Goal: Task Accomplishment & Management: Use online tool/utility

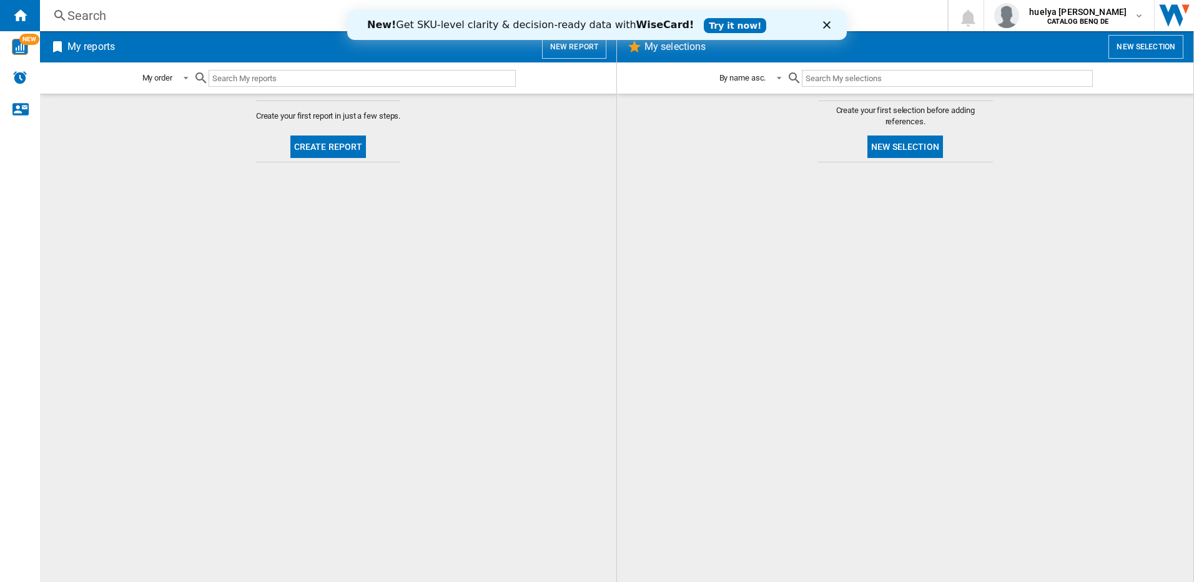
click at [826, 29] on div "New! Get SKU-level clarity & decision-ready data with WiseCard! Try it now!" at bounding box center [597, 25] width 500 height 20
click at [827, 22] on icon "Close" at bounding box center [826, 24] width 7 height 7
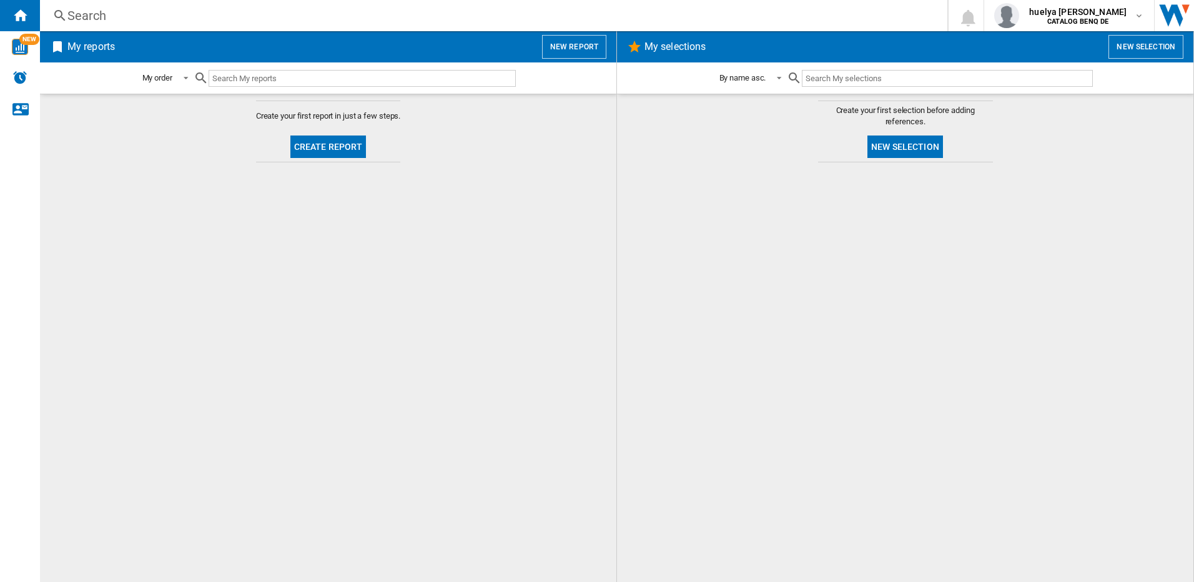
click at [827, 22] on div "Search" at bounding box center [491, 15] width 848 height 17
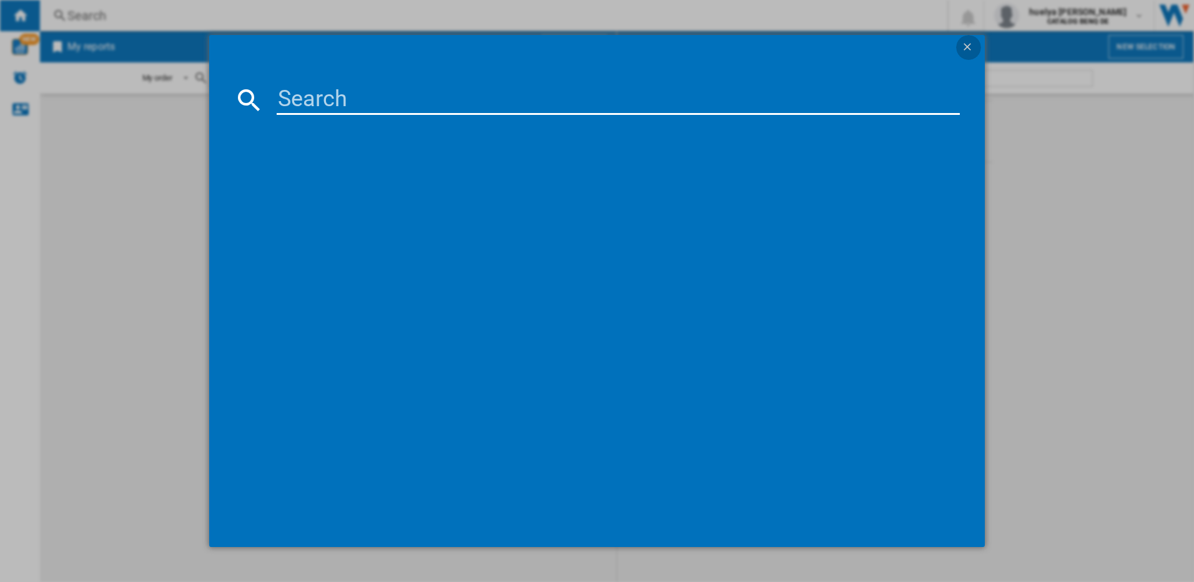
click at [970, 46] on ng-md-icon "getI18NText('BUTTONS.CLOSE_DIALOG')" at bounding box center [968, 48] width 15 height 15
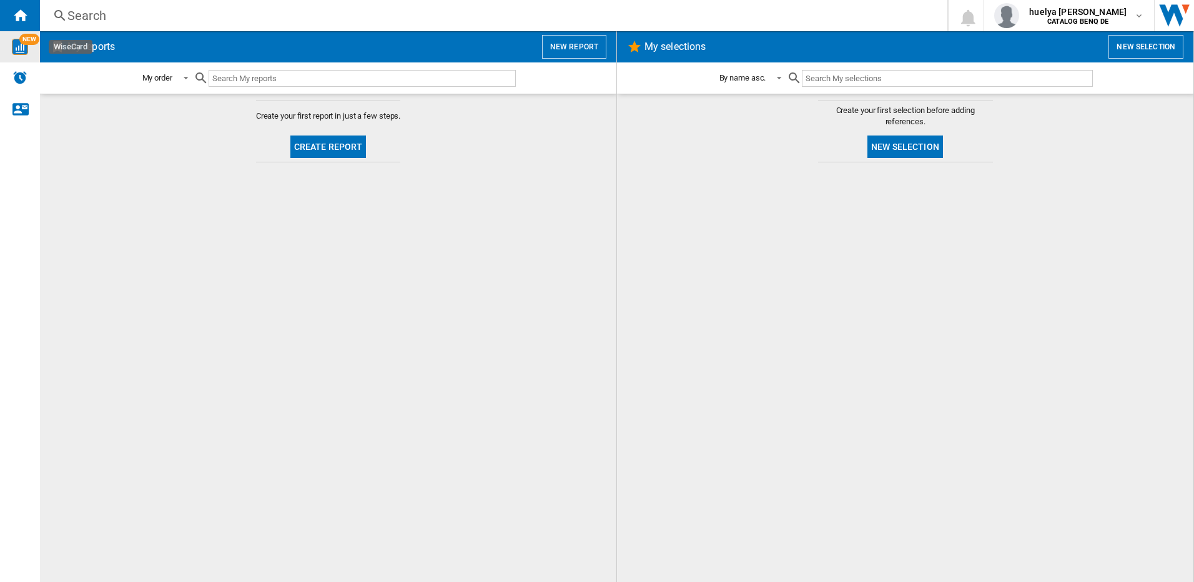
click at [26, 49] on img "WiseCard" at bounding box center [20, 47] width 16 height 16
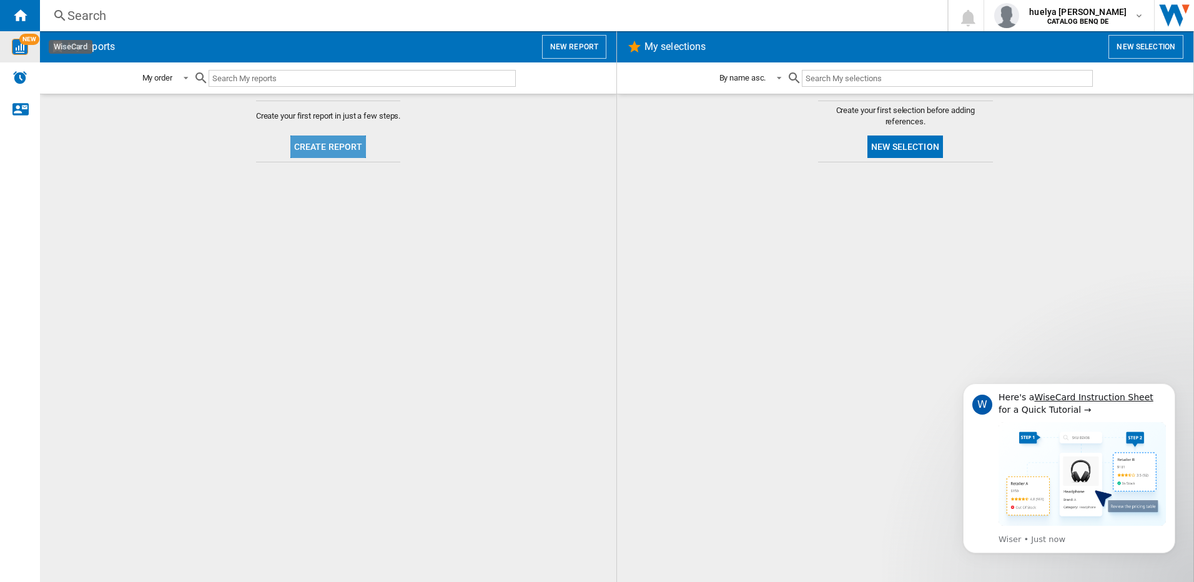
click at [341, 150] on button "Create report" at bounding box center [328, 147] width 76 height 22
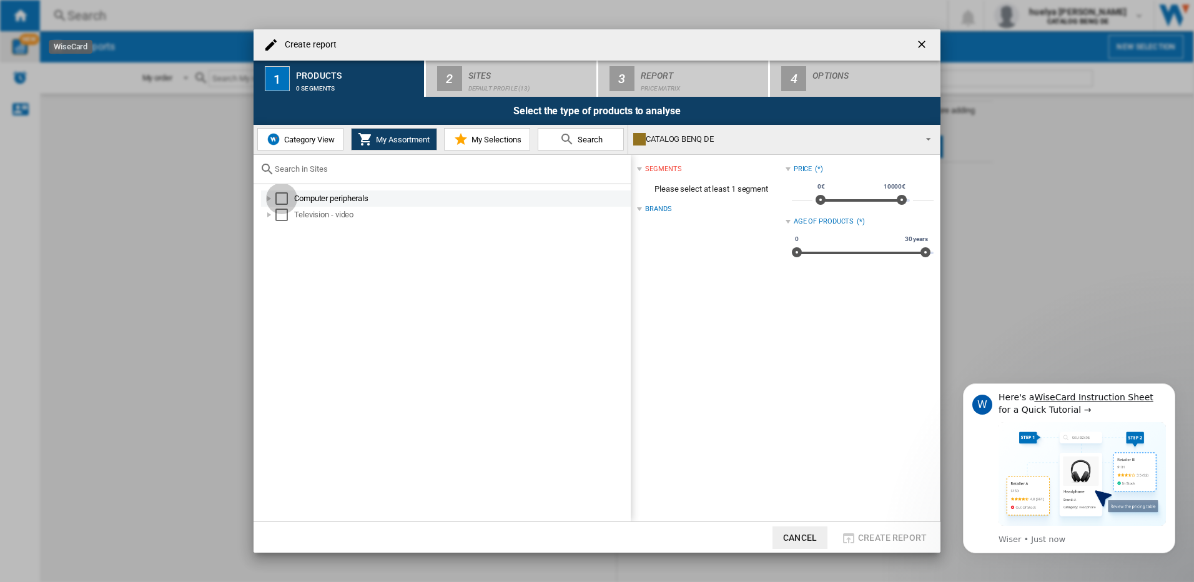
click at [280, 201] on div "Select" at bounding box center [281, 198] width 12 height 12
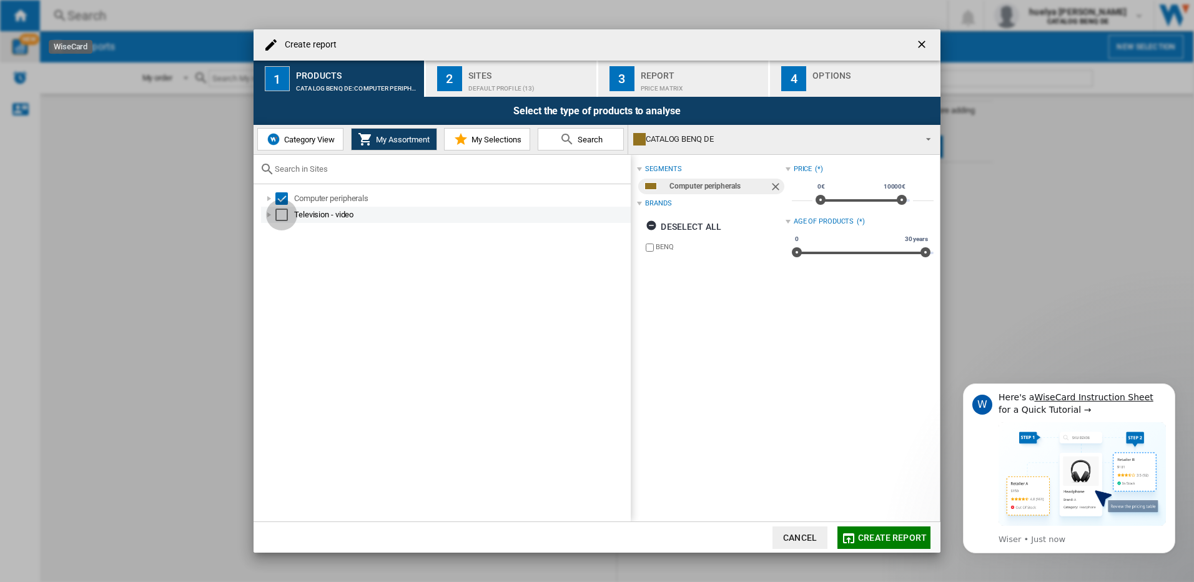
click at [280, 214] on div "Select" at bounding box center [281, 215] width 12 height 12
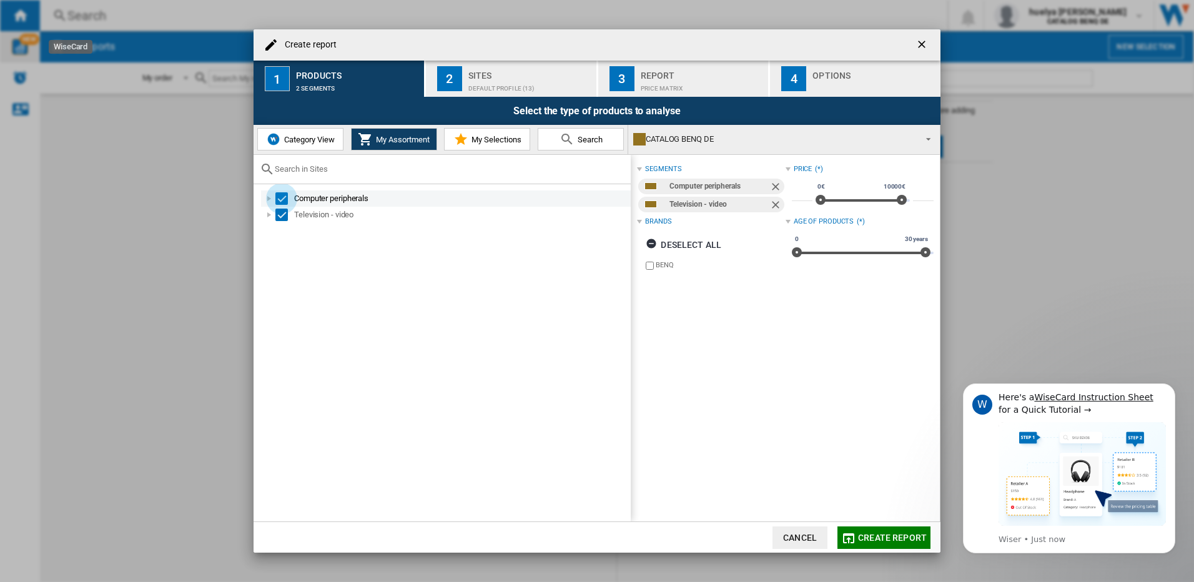
click at [282, 197] on div "Select" at bounding box center [281, 198] width 12 height 12
click at [875, 533] on span "Create report" at bounding box center [892, 538] width 69 height 10
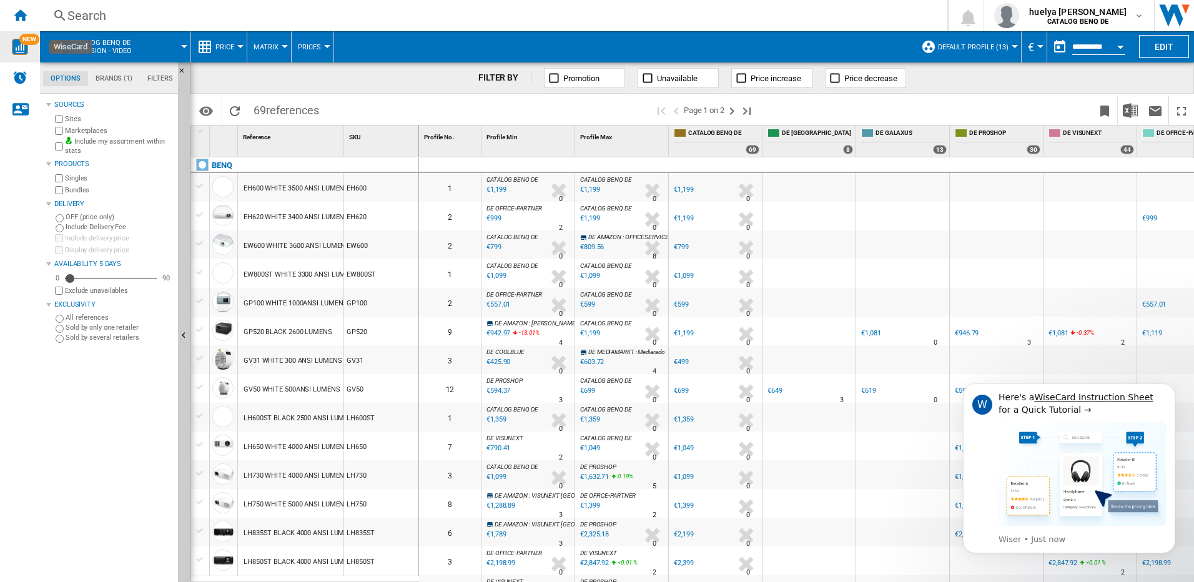
click at [438, 365] on div "3" at bounding box center [450, 359] width 62 height 29
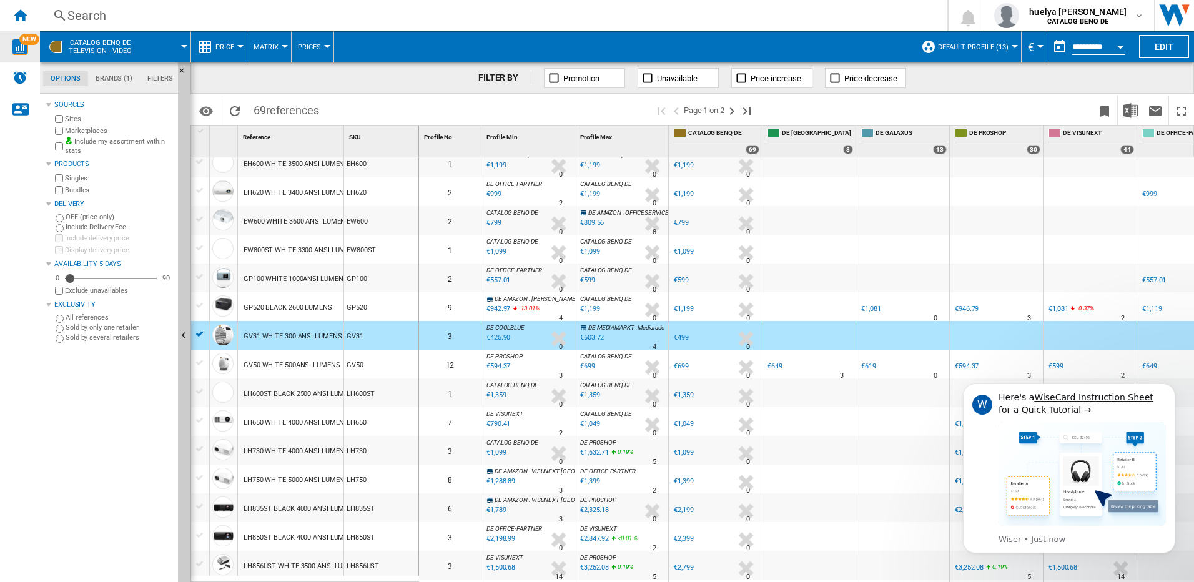
scroll to position [25, 0]
click at [287, 359] on div "GV50 WHITE 500ANSI LUMENS" at bounding box center [292, 364] width 97 height 29
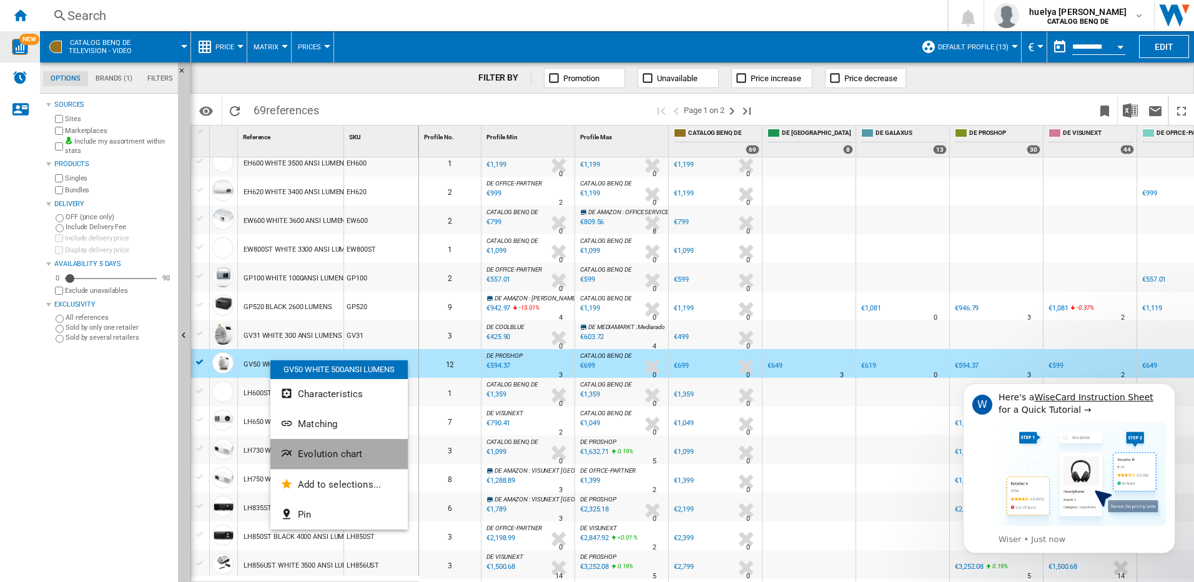
click at [322, 455] on span "Evolution chart" at bounding box center [330, 454] width 64 height 11
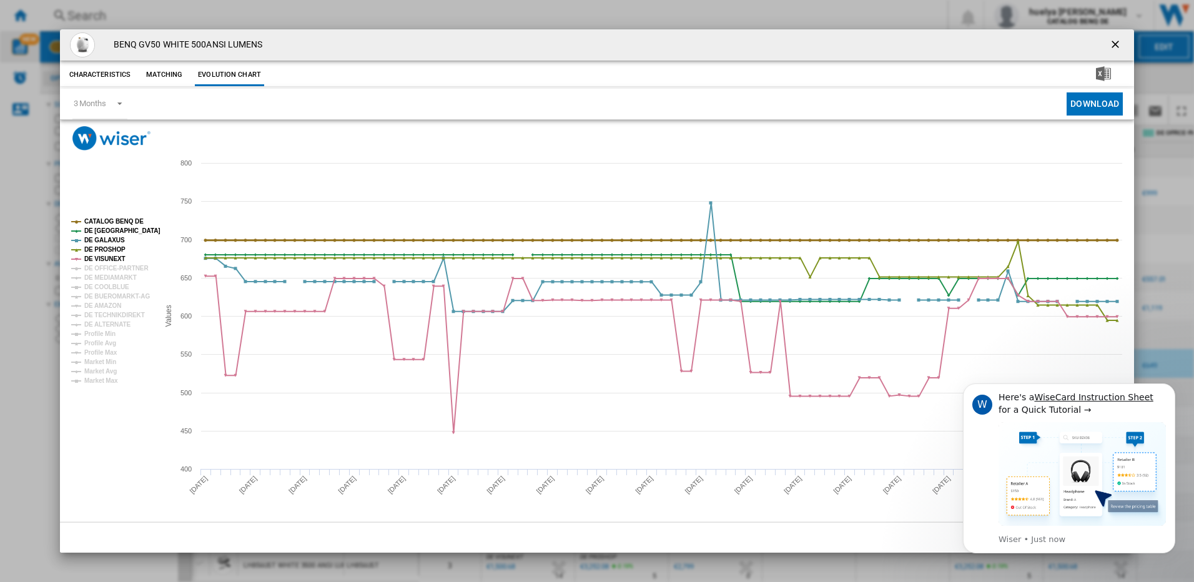
click at [101, 220] on tspan "CATALOG BENQ DE" at bounding box center [113, 221] width 59 height 7
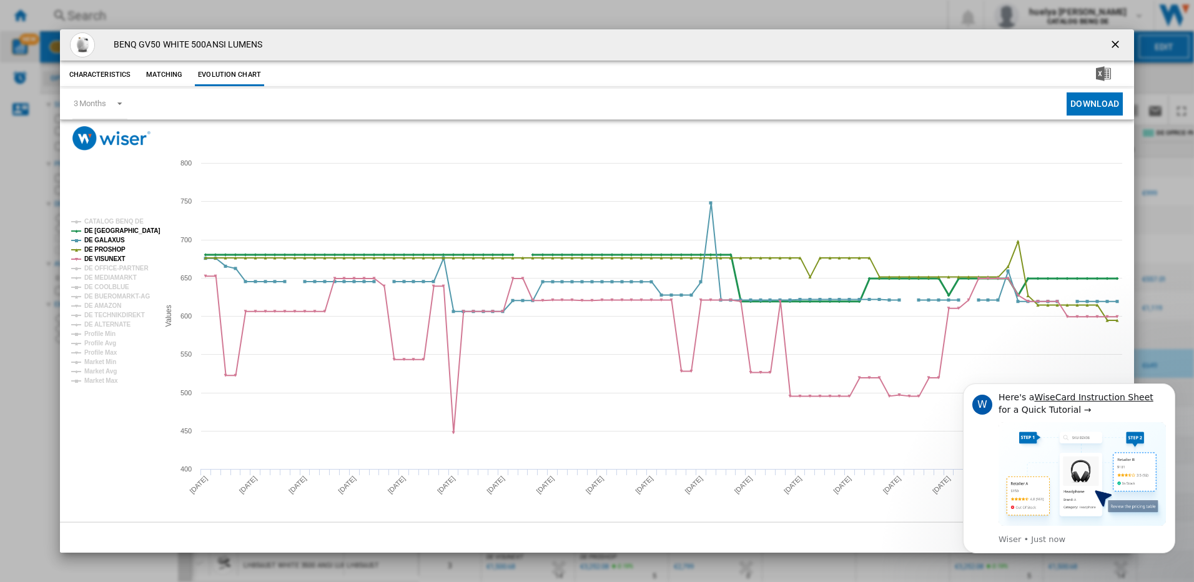
click at [102, 232] on tspan "DE [GEOGRAPHIC_DATA]" at bounding box center [122, 230] width 76 height 7
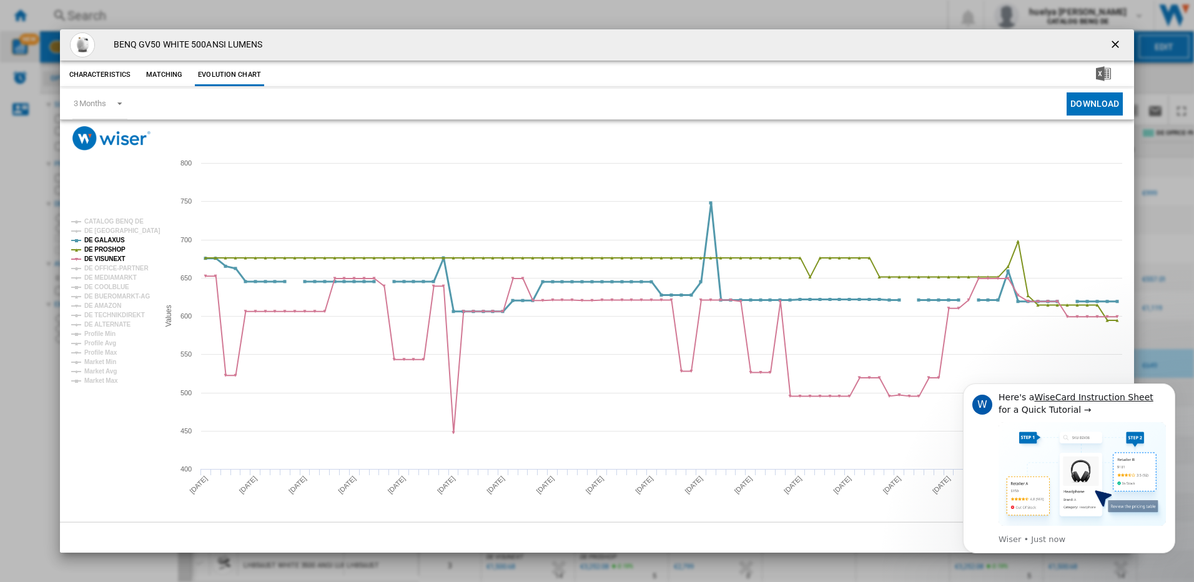
click at [103, 241] on tspan "DE GALAXUS" at bounding box center [104, 240] width 41 height 7
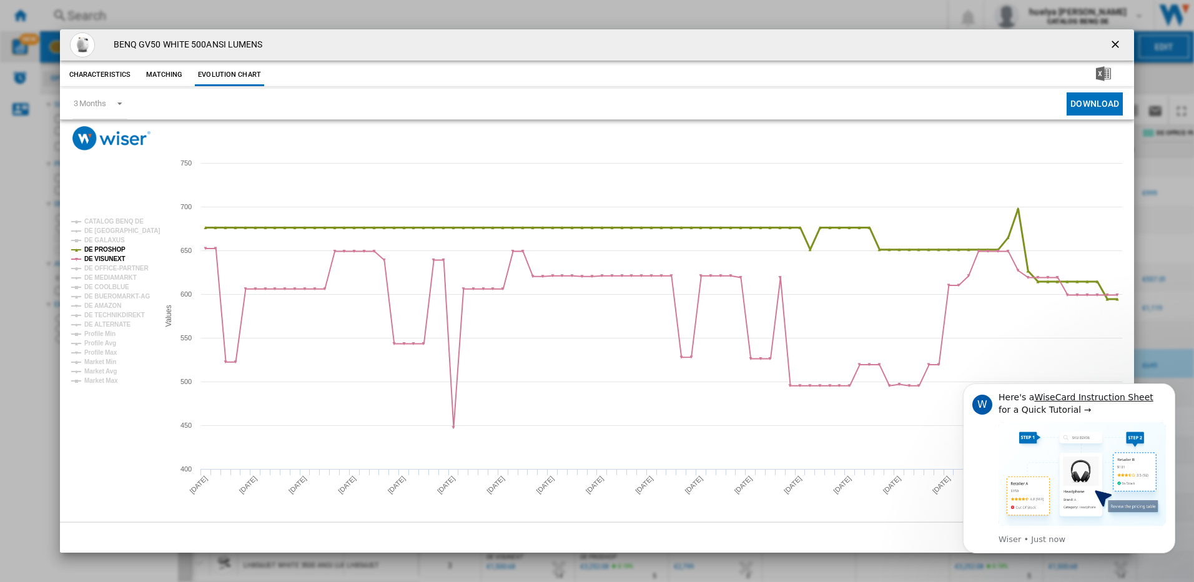
click at [106, 251] on tspan "DE PROSHOP" at bounding box center [104, 249] width 41 height 7
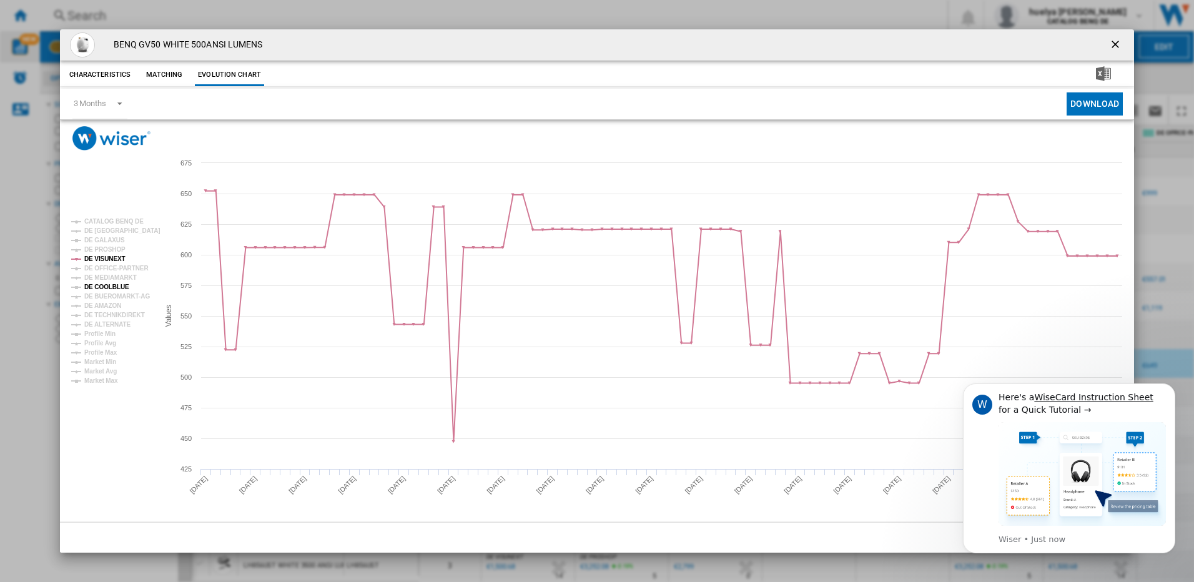
click at [117, 285] on tspan "DE COOLBLUE" at bounding box center [106, 287] width 45 height 7
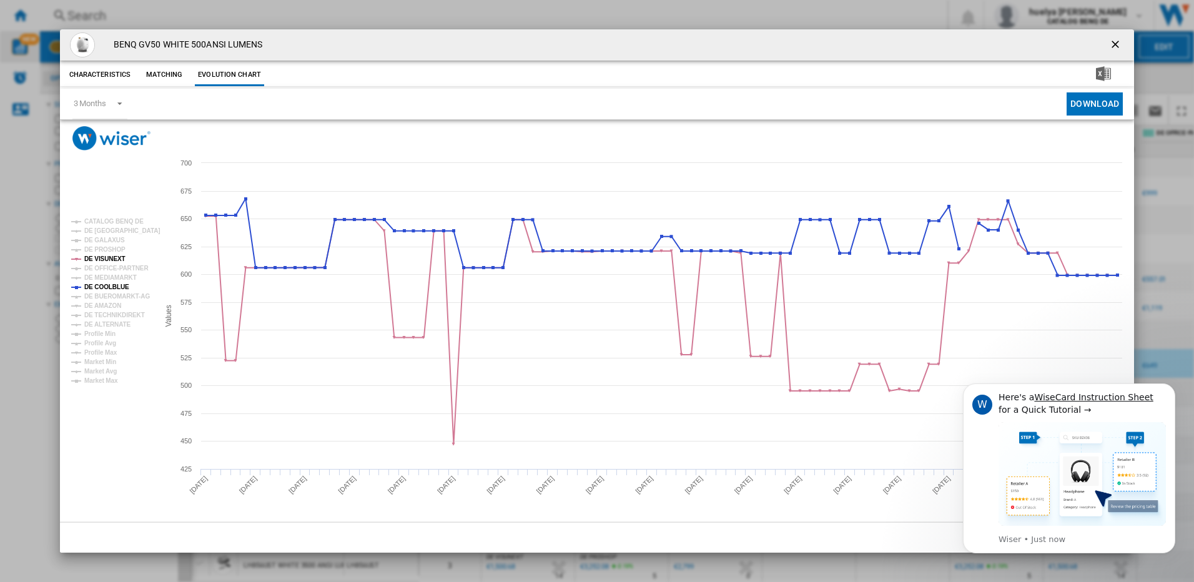
click at [909, 537] on md-dialog-actions "OK" at bounding box center [597, 537] width 1075 height 31
click at [1169, 388] on icon "Dismiss notification" at bounding box center [1172, 387] width 7 height 7
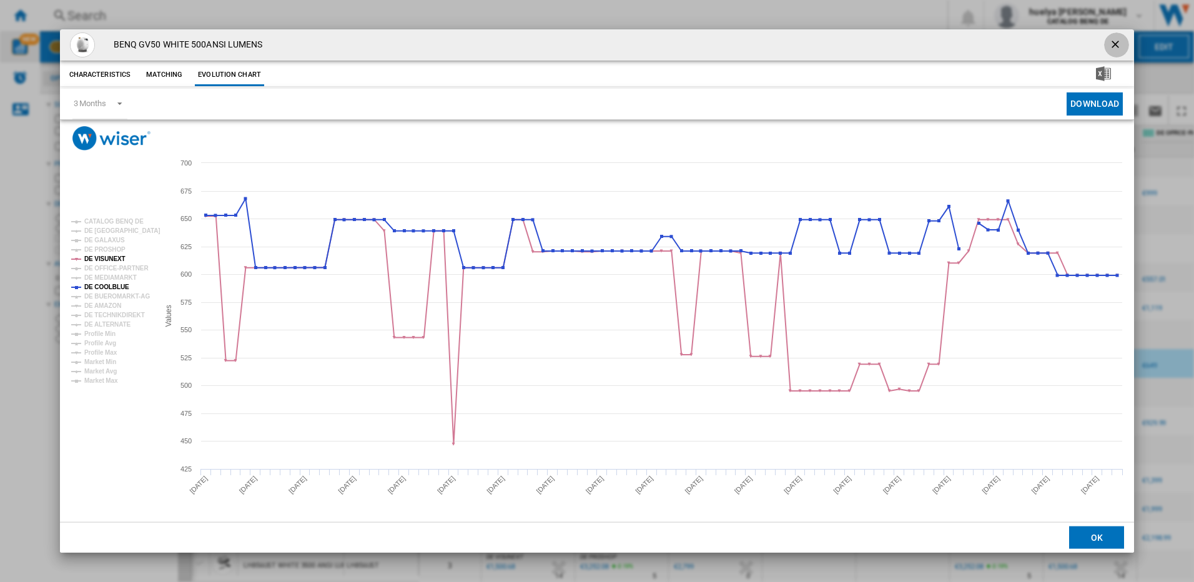
click at [1114, 38] on ng-md-icon "getI18NText('BUTTONS.CLOSE_DIALOG')" at bounding box center [1116, 45] width 15 height 15
